Goal: Register for event/course

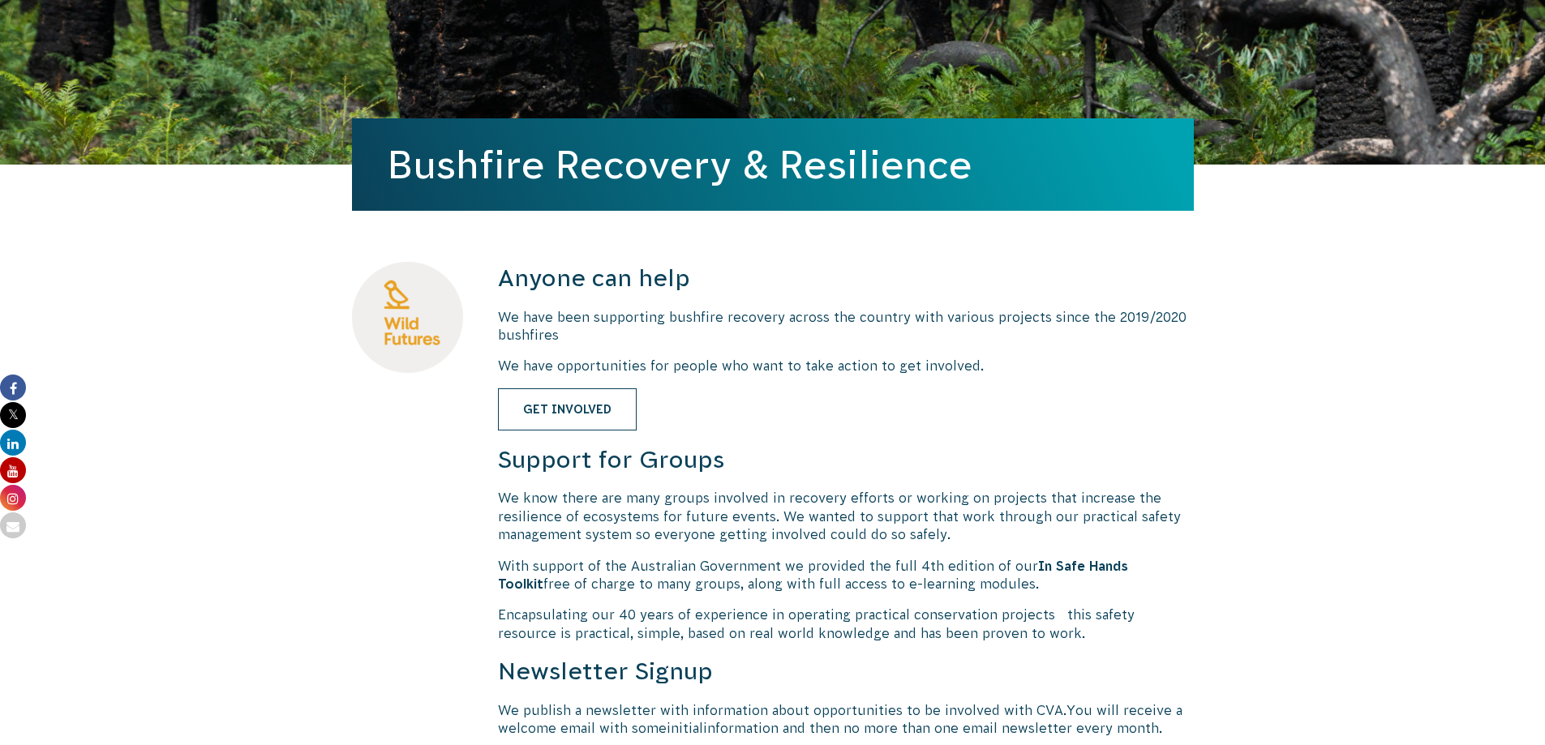
click at [586, 412] on link "Get Involved" at bounding box center [567, 409] width 139 height 42
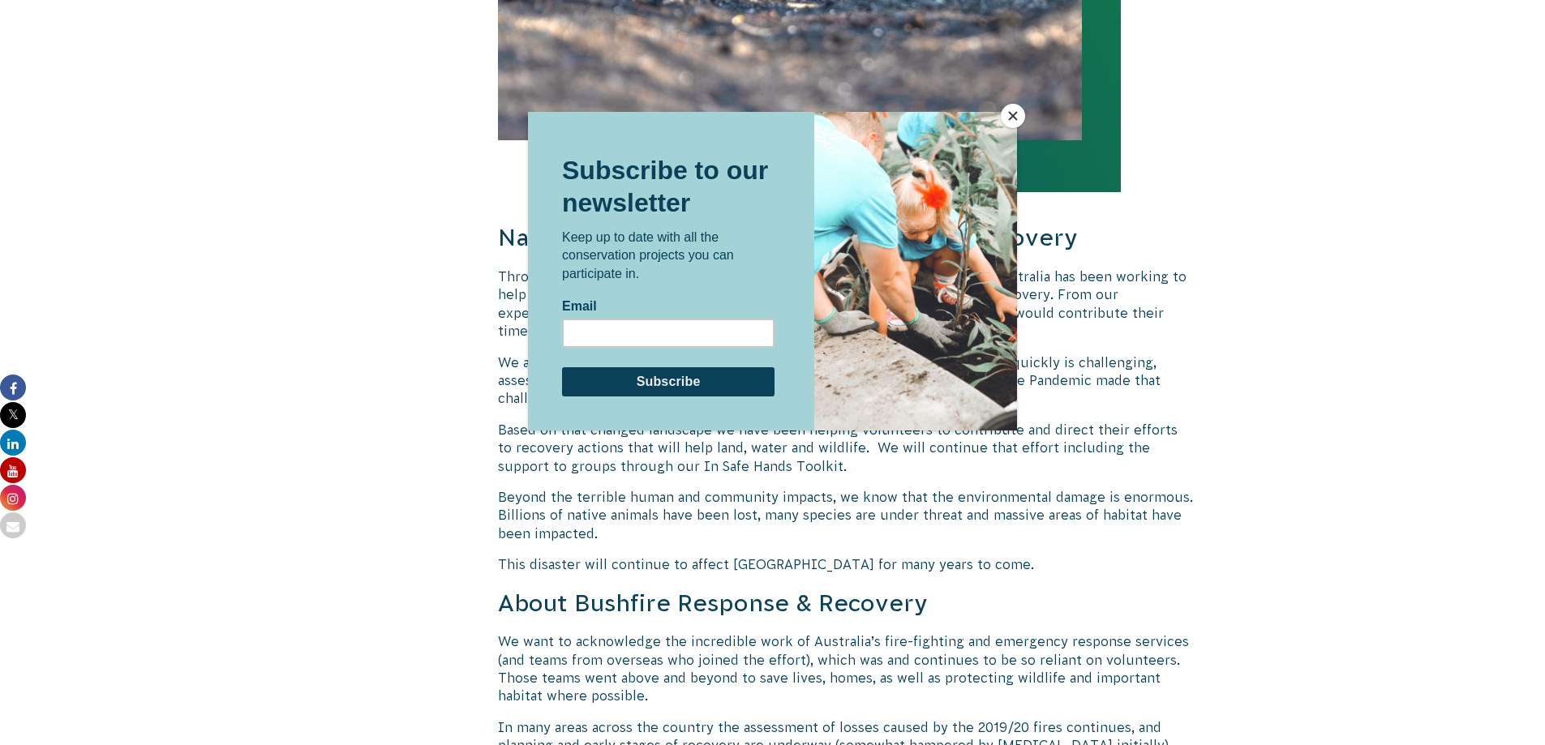
scroll to position [1715, 0]
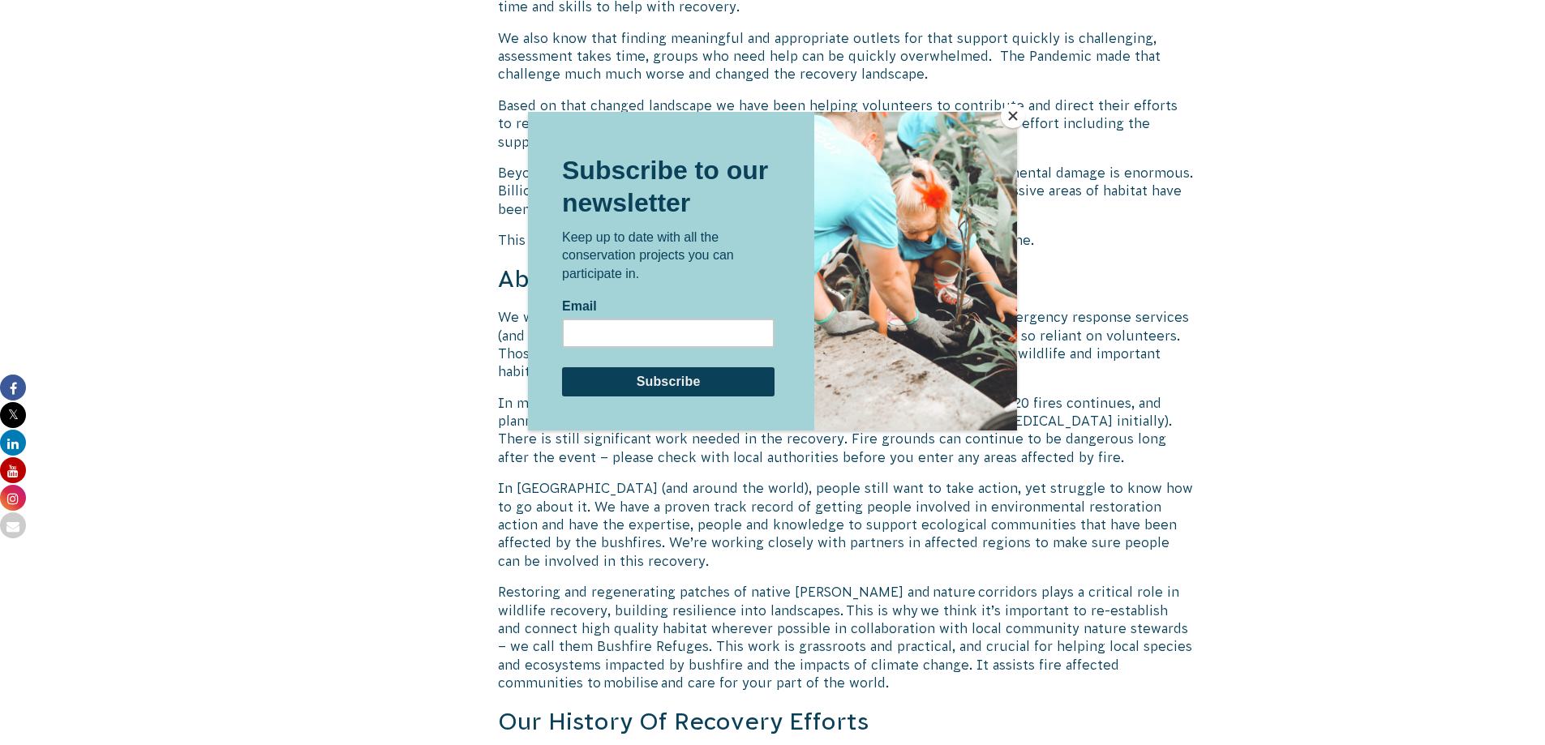
click at [1012, 109] on button "Close" at bounding box center [1013, 116] width 24 height 24
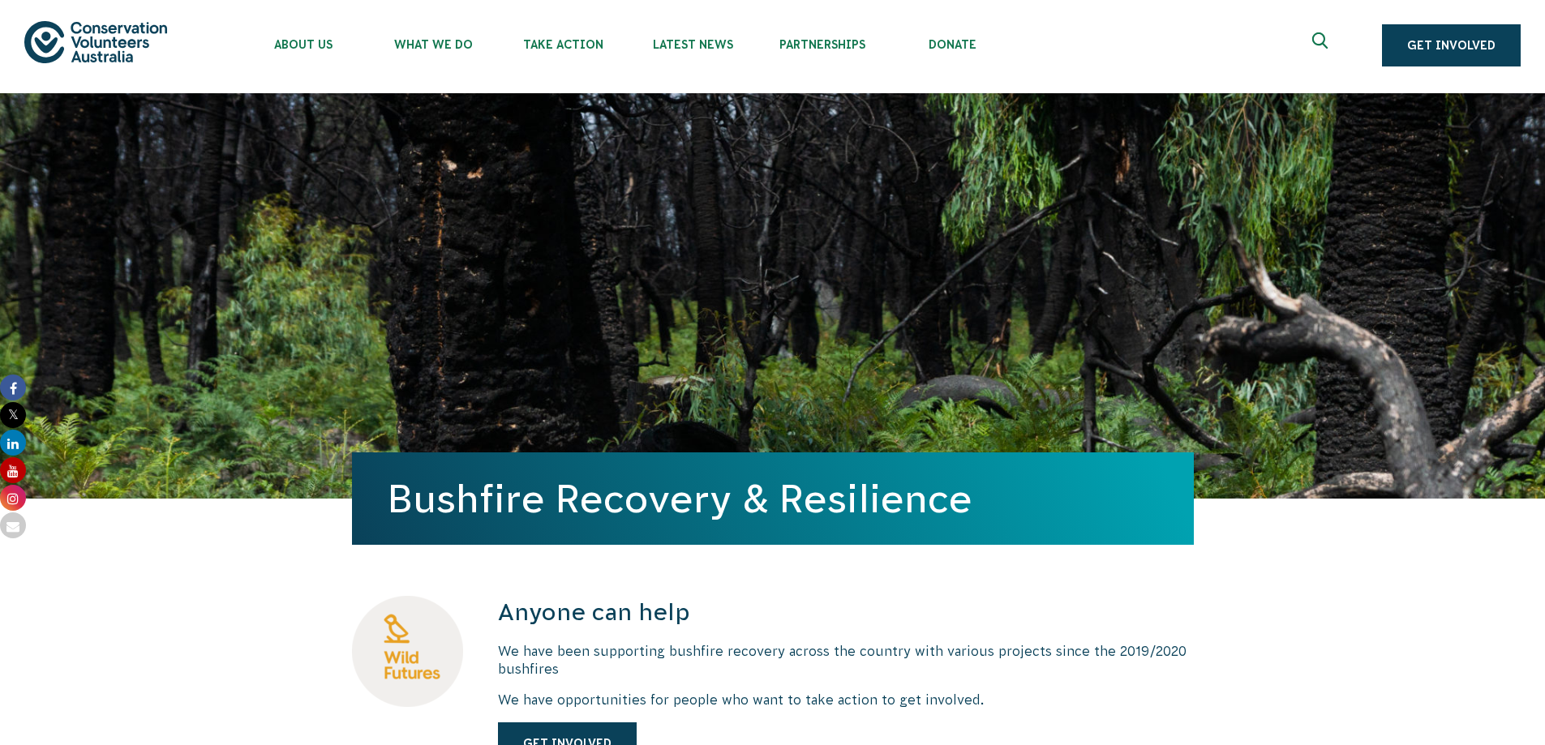
scroll to position [0, 0]
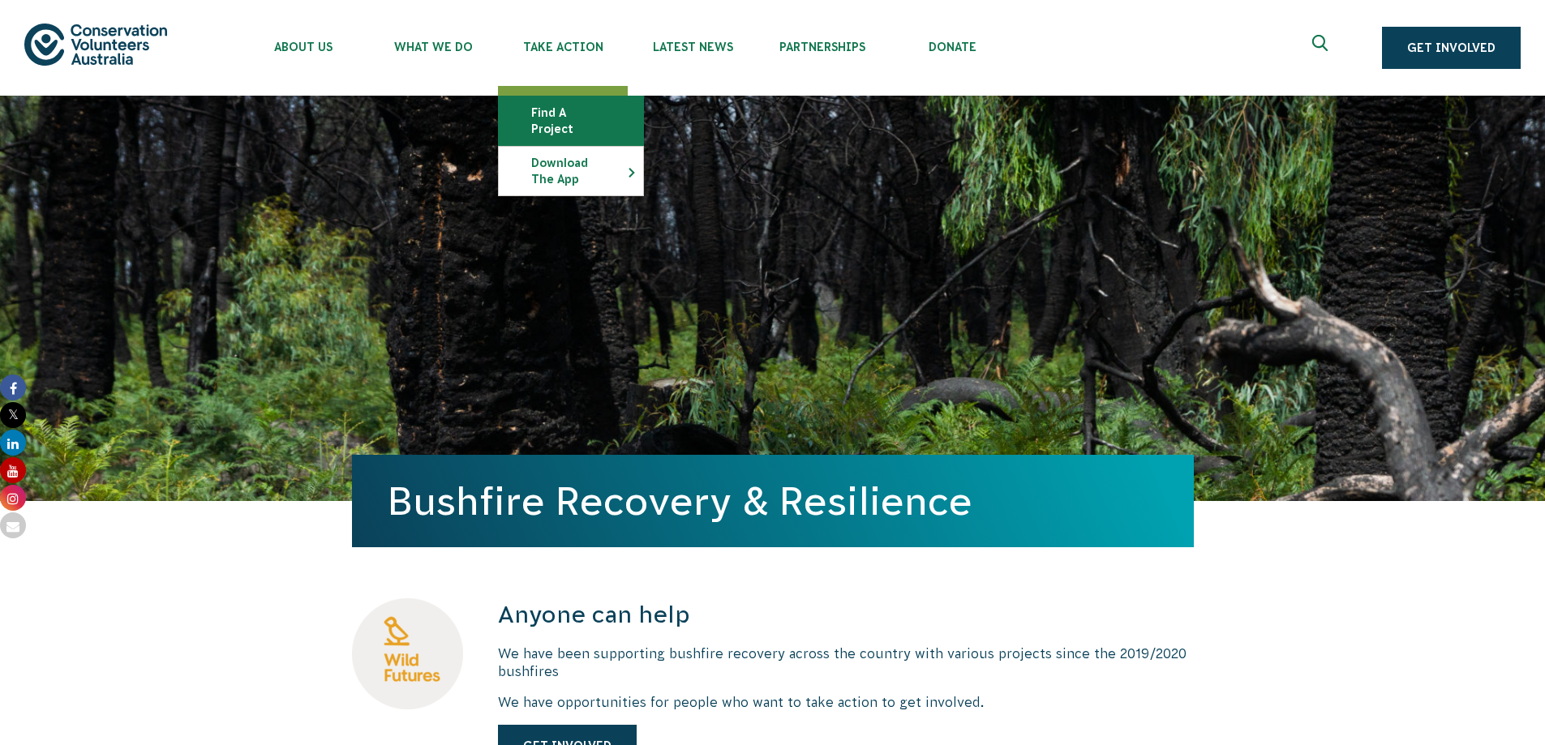
click at [600, 107] on link "Find a project" at bounding box center [571, 120] width 144 height 49
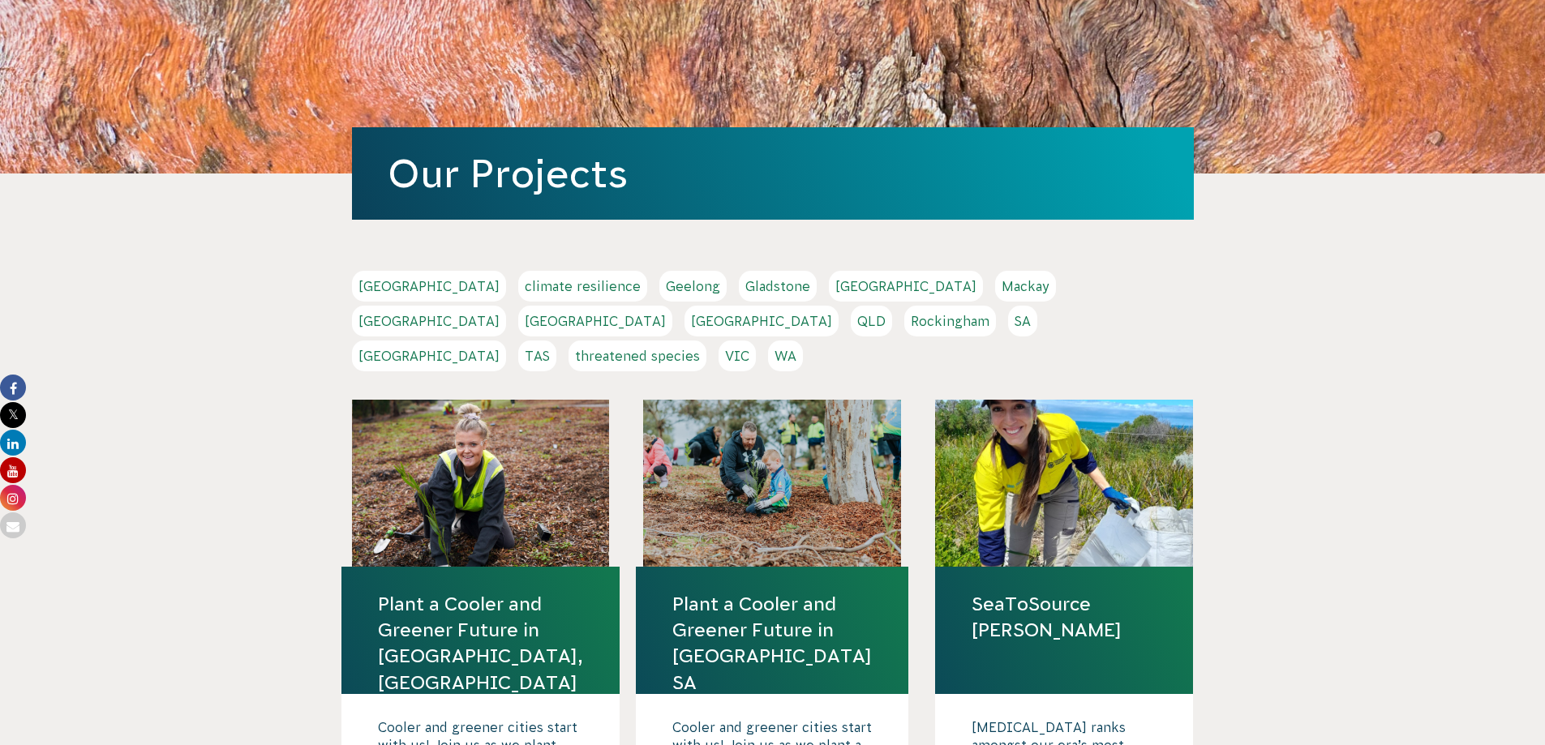
scroll to position [162, 0]
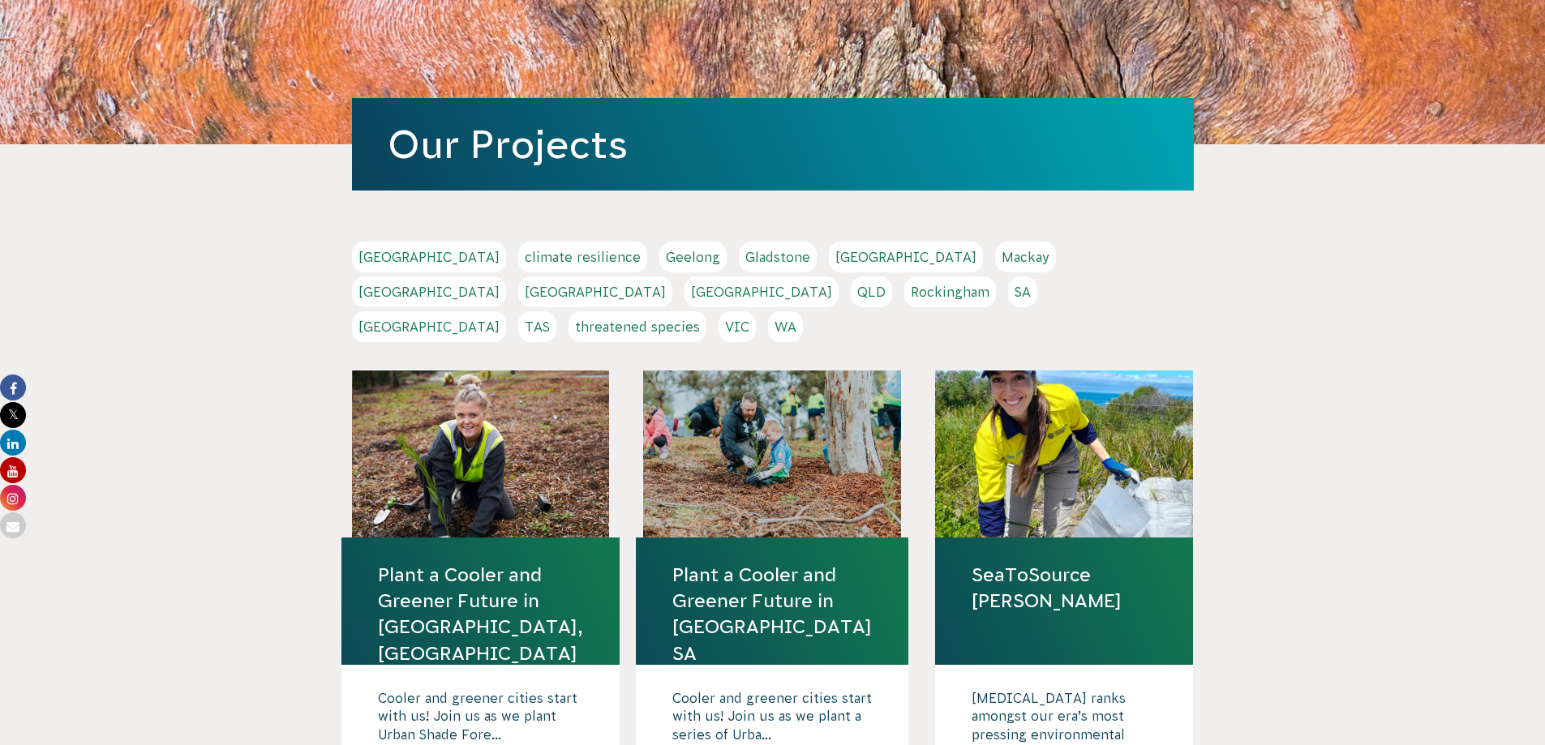
click at [659, 255] on link "Geelong" at bounding box center [692, 257] width 67 height 31
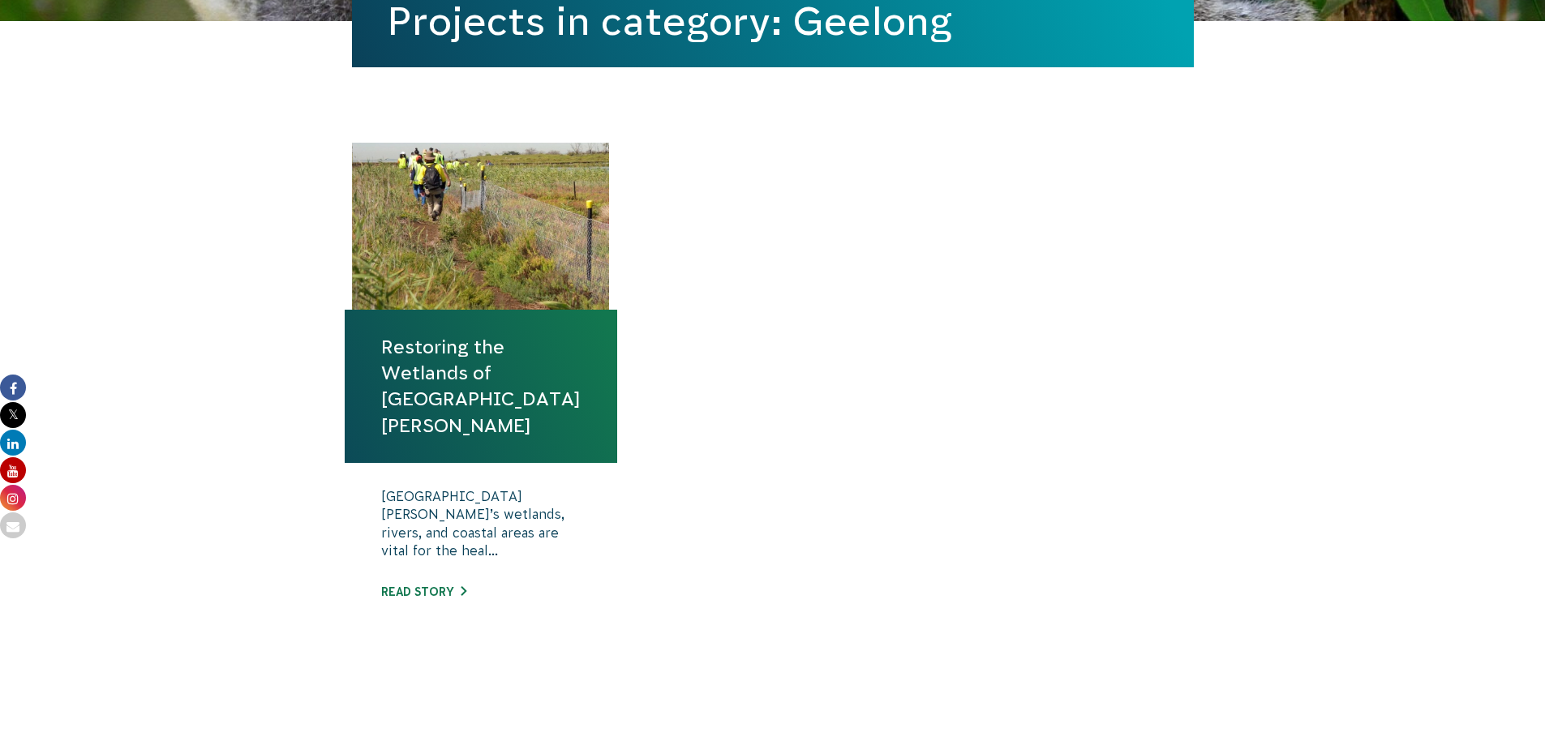
scroll to position [486, 0]
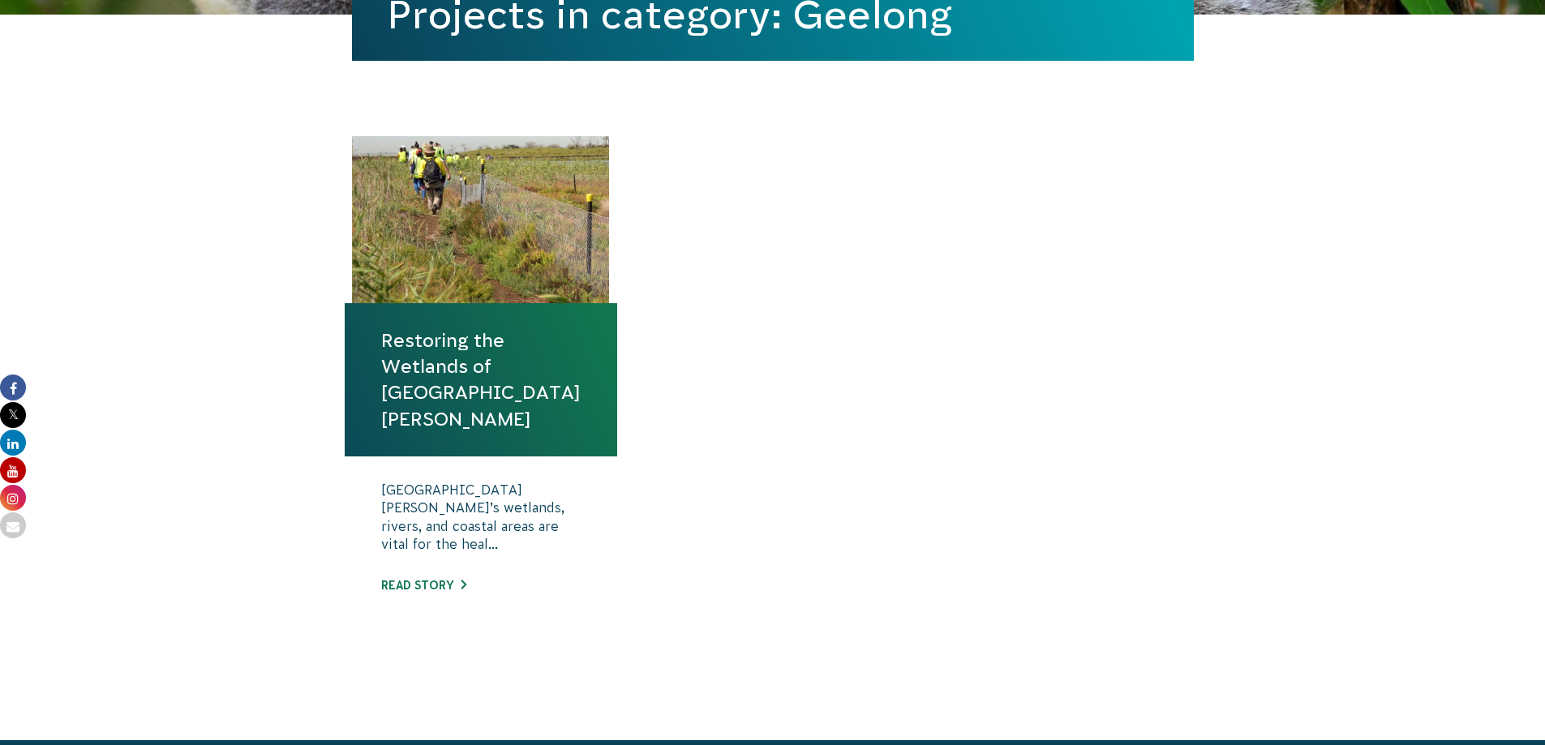
click at [501, 382] on link "Restoring the Wetlands of Port Phillip Bay" at bounding box center [480, 380] width 199 height 105
